Goal: Navigation & Orientation: Understand site structure

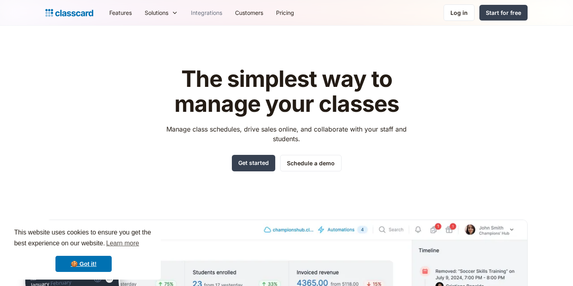
click at [216, 14] on link "Integrations" at bounding box center [206, 13] width 44 height 18
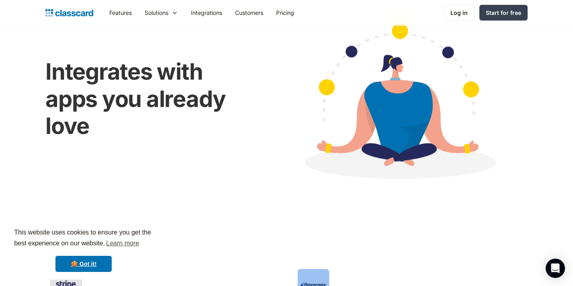
scroll to position [75, 0]
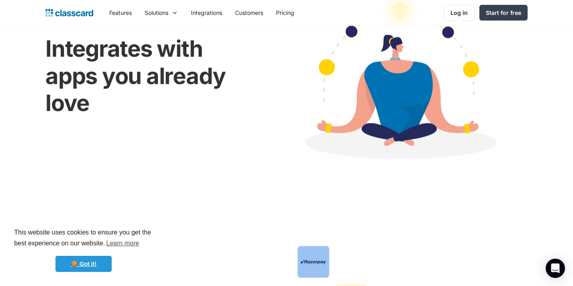
click at [98, 259] on link "🍪 Got it!" at bounding box center [83, 263] width 56 height 16
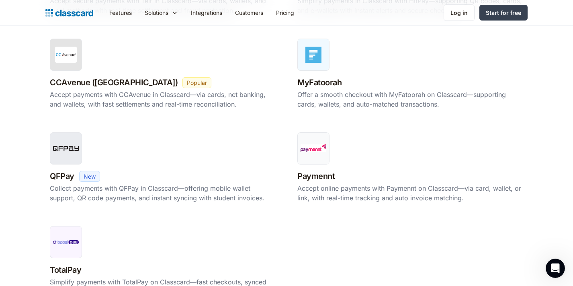
scroll to position [664, 0]
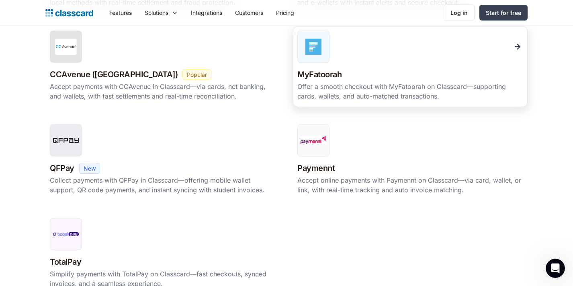
click at [324, 52] on div at bounding box center [313, 47] width 32 height 32
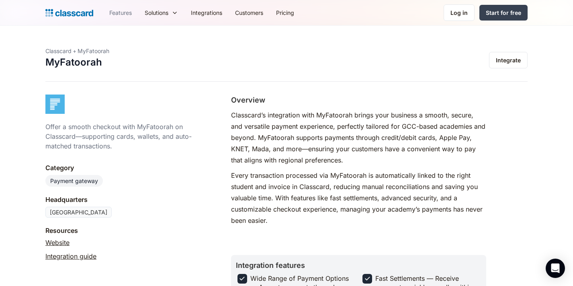
click at [120, 12] on link "Features" at bounding box center [120, 13] width 35 height 18
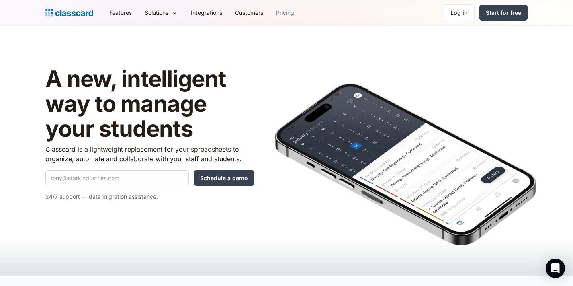
click at [292, 15] on link "Pricing" at bounding box center [285, 13] width 31 height 18
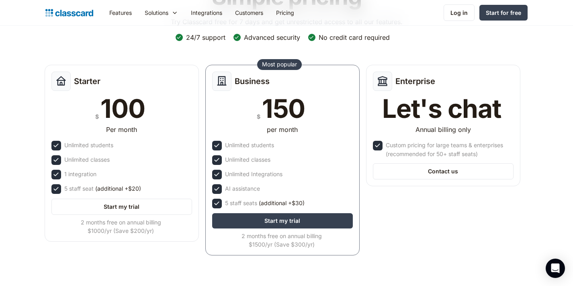
scroll to position [78, 0]
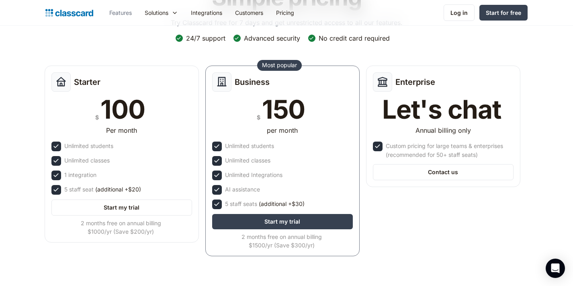
click at [119, 14] on link "Features" at bounding box center [120, 13] width 35 height 18
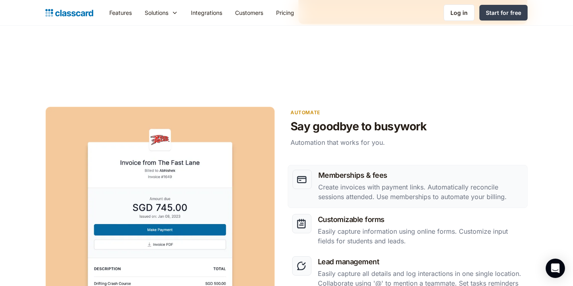
scroll to position [929, 0]
click at [260, 9] on link "Customers" at bounding box center [249, 13] width 41 height 18
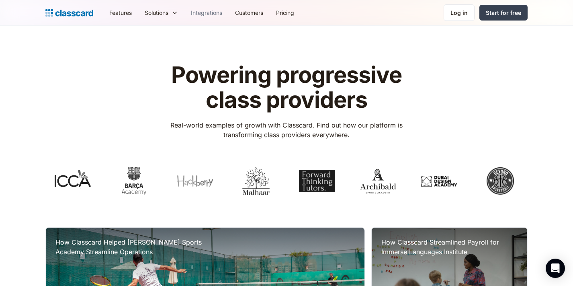
click at [213, 12] on link "Integrations" at bounding box center [206, 13] width 44 height 18
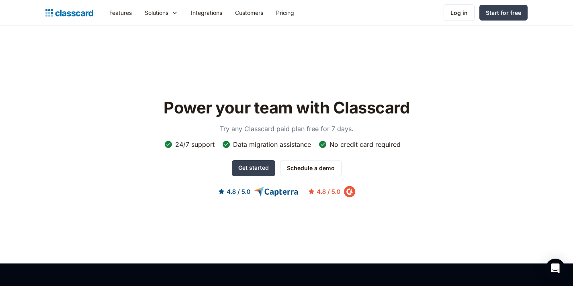
scroll to position [1682, 0]
